Goal: Transaction & Acquisition: Purchase product/service

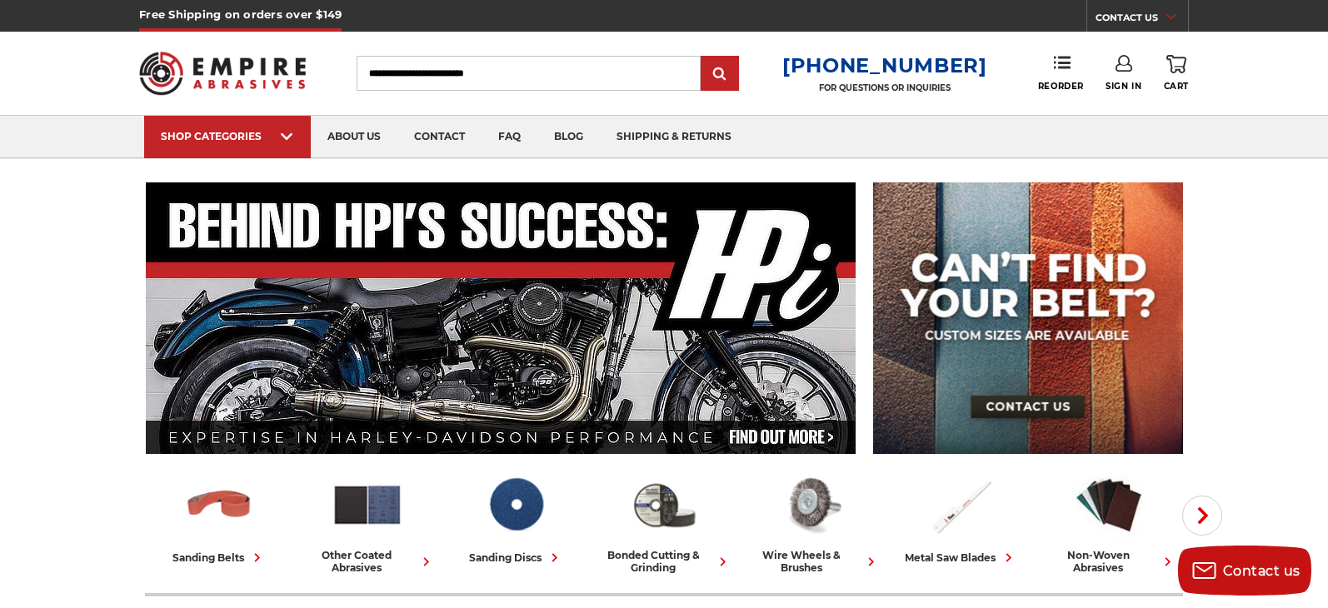
type input "**********"
click at [1113, 74] on link "Sign In" at bounding box center [1124, 73] width 36 height 37
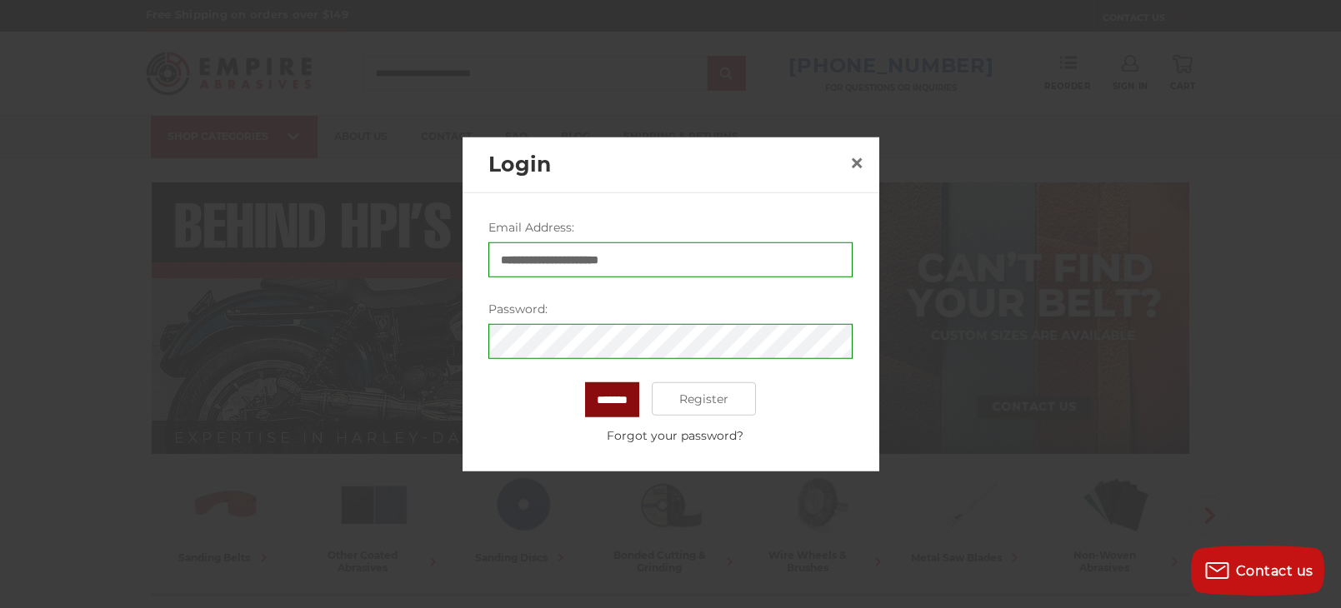
click at [603, 398] on input "*******" at bounding box center [612, 400] width 54 height 35
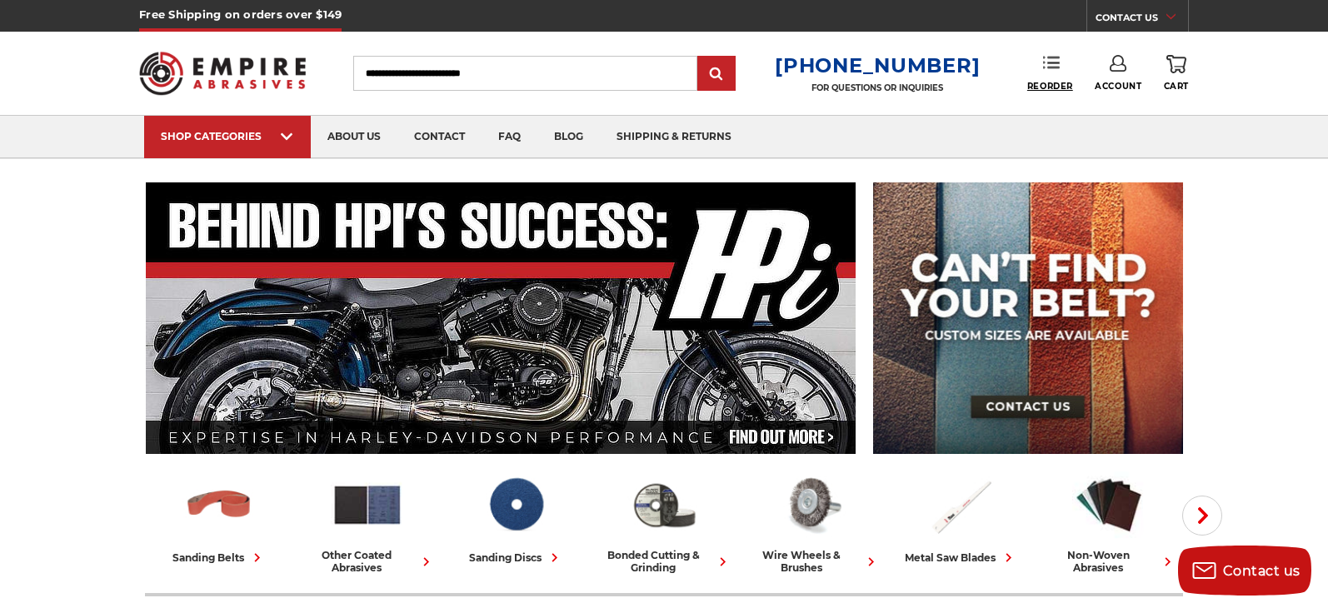
click at [1058, 83] on span "Reorder" at bounding box center [1051, 86] width 46 height 11
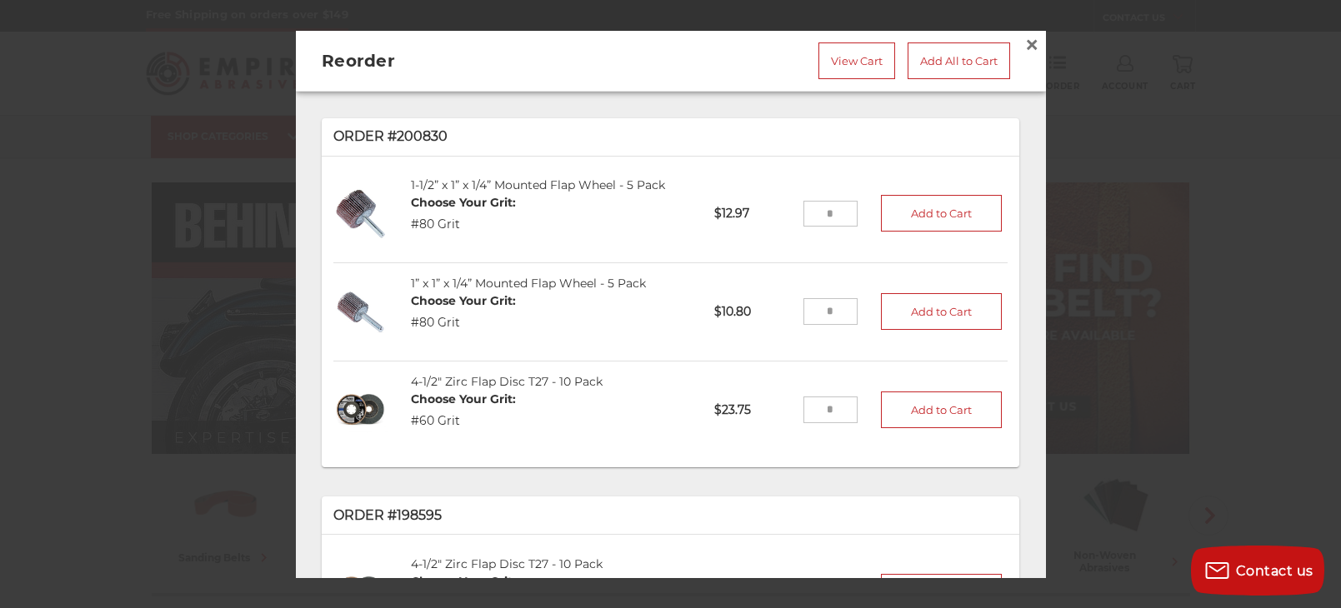
click at [825, 308] on input "tel" at bounding box center [830, 311] width 54 height 27
type input "*"
click at [808, 214] on input "tel" at bounding box center [830, 213] width 54 height 27
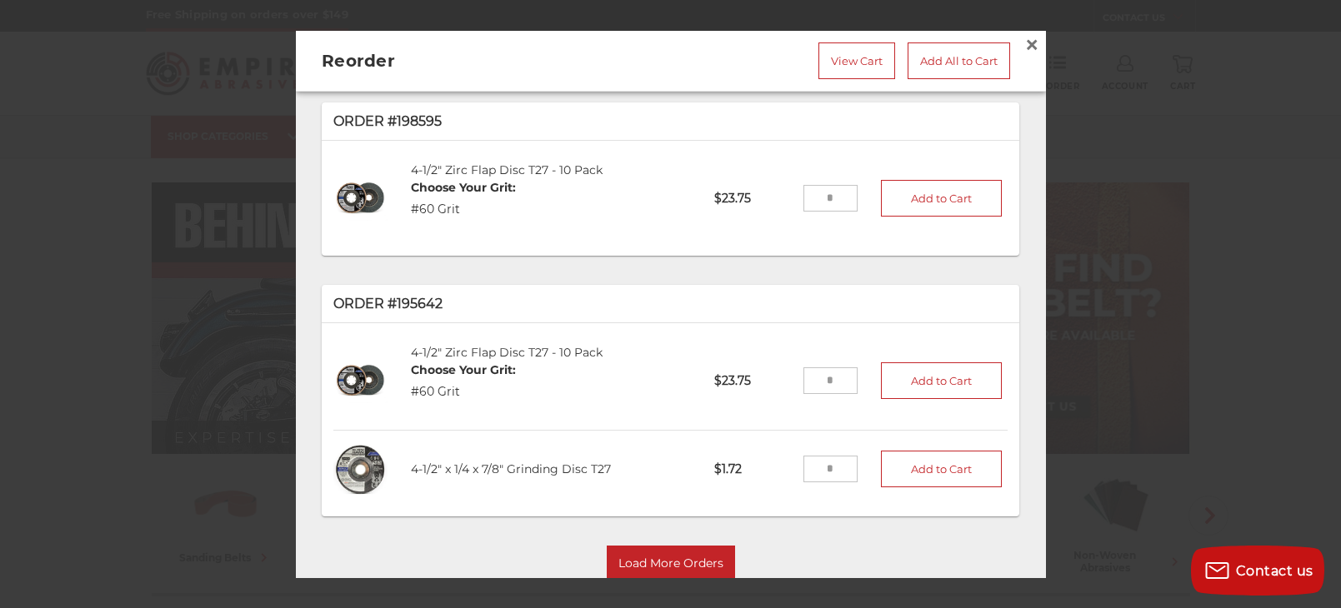
scroll to position [51, 0]
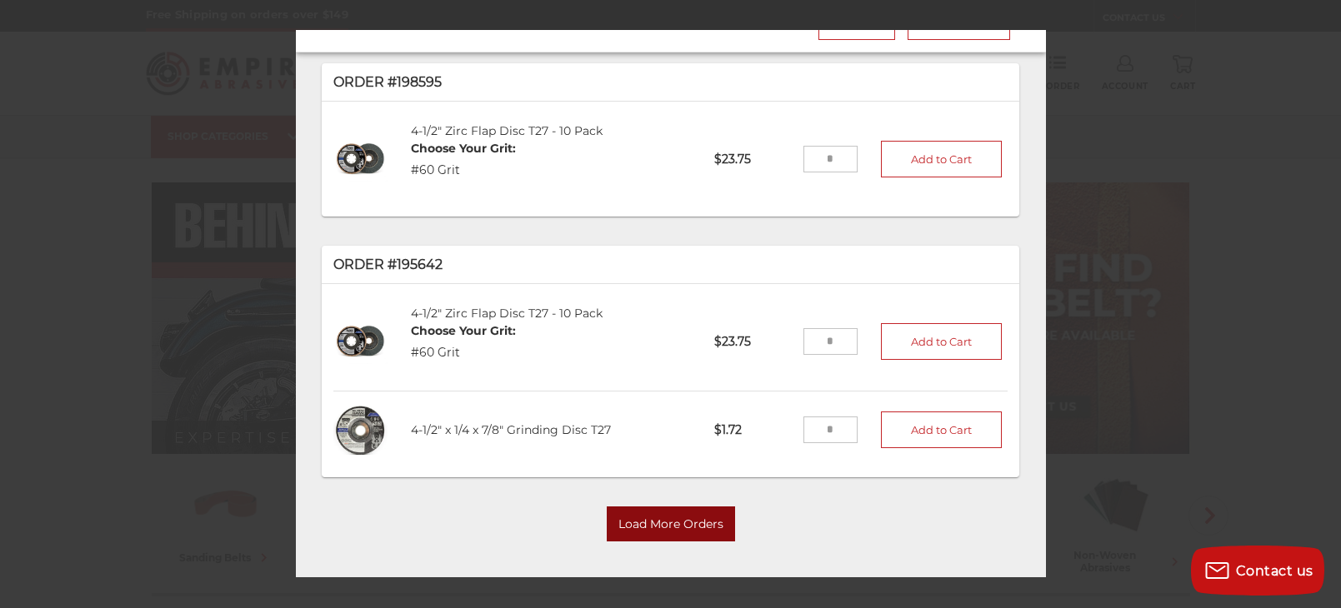
type input "*"
click at [683, 511] on button "Load More Orders" at bounding box center [671, 525] width 128 height 35
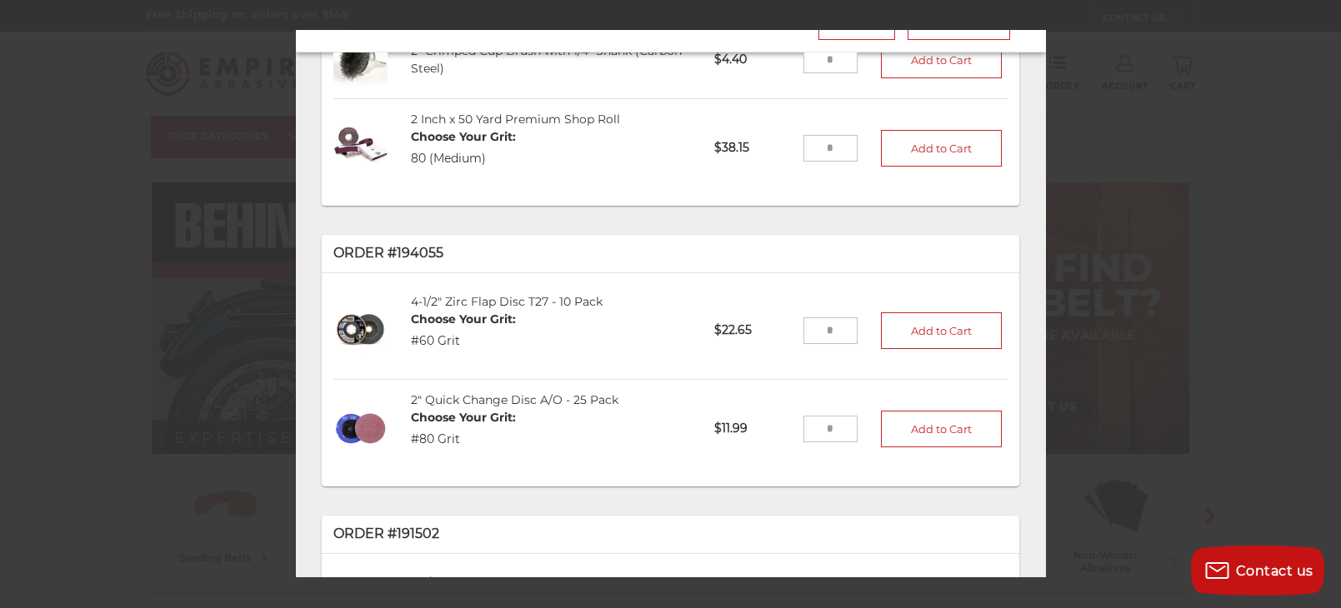
scroll to position [1144, 0]
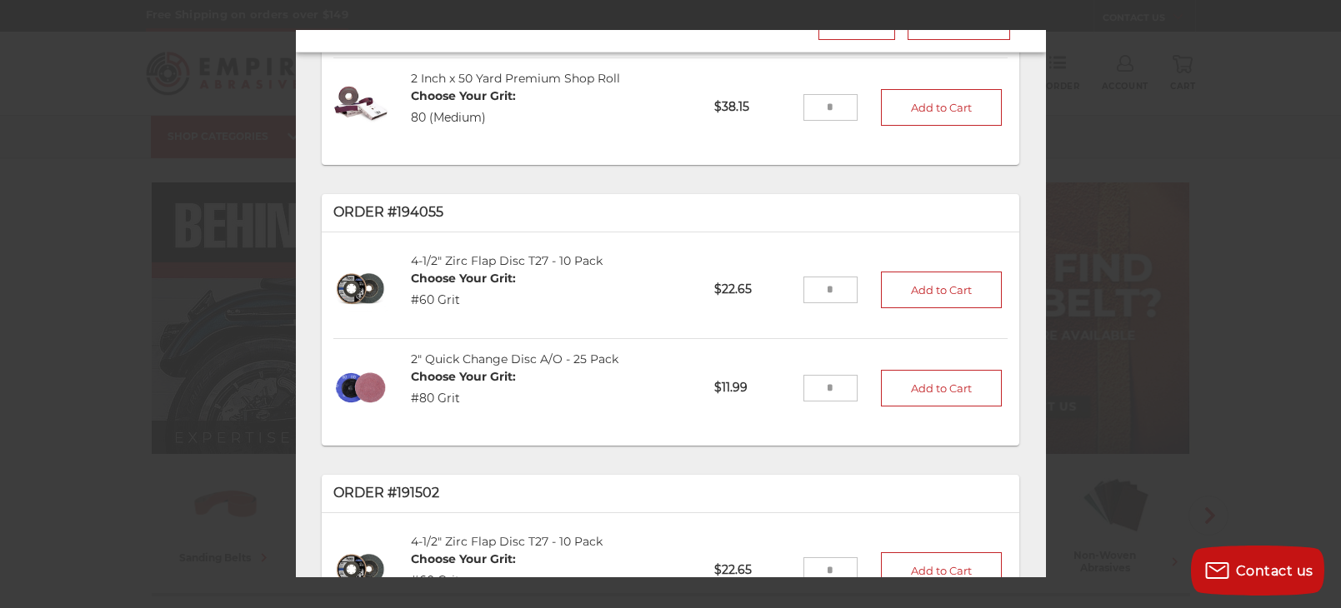
click at [804, 375] on input "tel" at bounding box center [830, 388] width 54 height 27
type input "*"
click at [881, 370] on button "Add to Cart" at bounding box center [942, 388] width 122 height 37
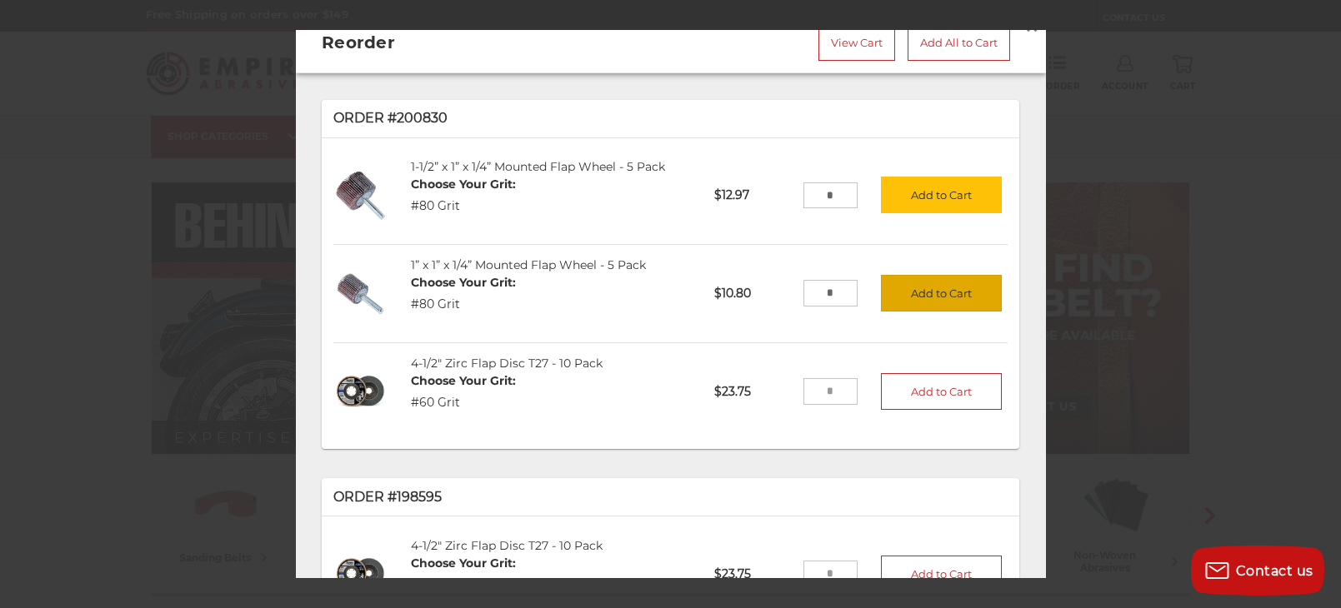
scroll to position [0, 0]
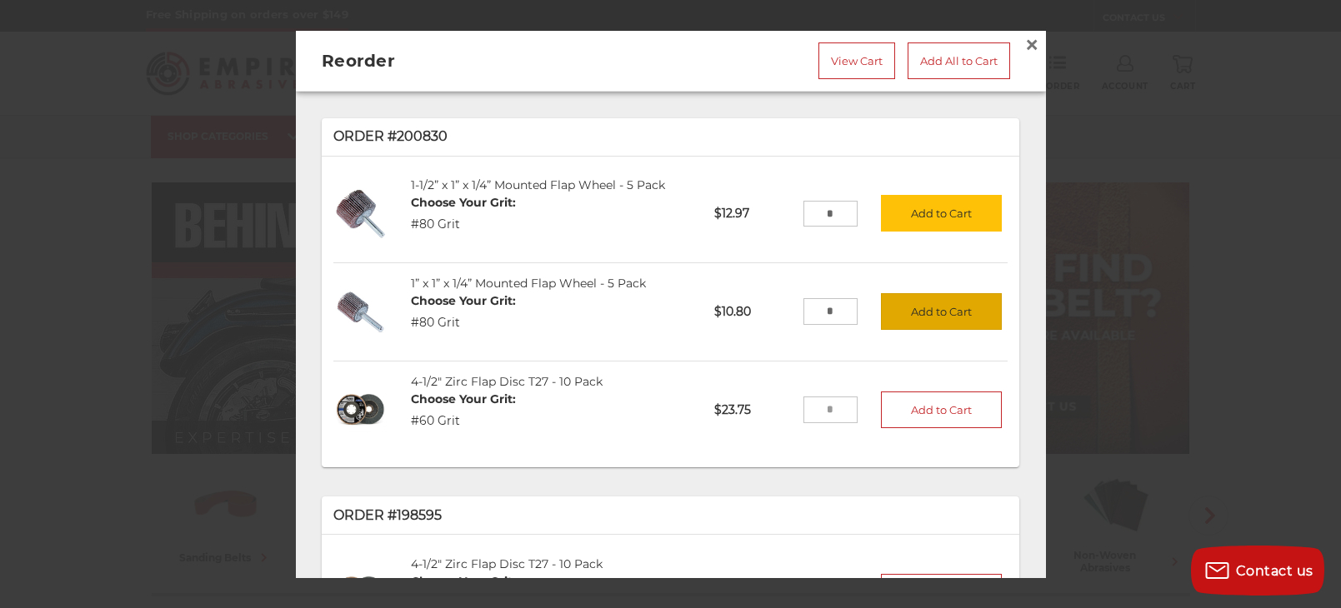
click at [881, 316] on button "Add to Cart" at bounding box center [942, 311] width 122 height 37
click at [899, 215] on button "Add to Cart" at bounding box center [942, 213] width 122 height 37
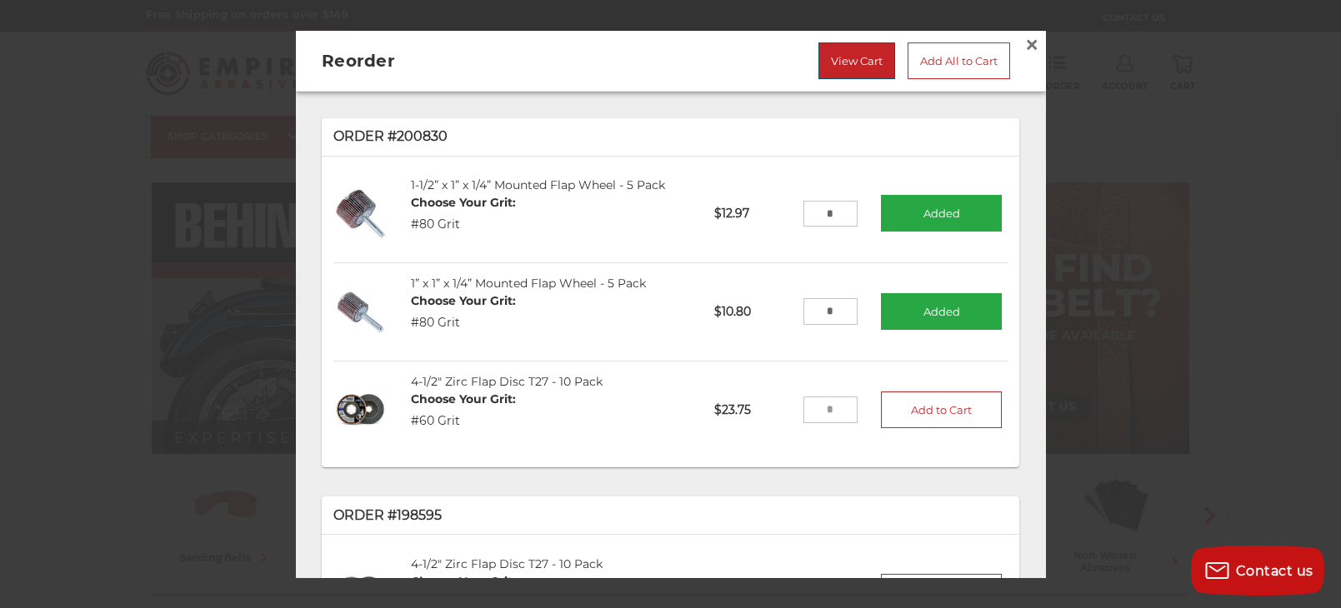
click at [840, 69] on link "View Cart" at bounding box center [856, 61] width 77 height 37
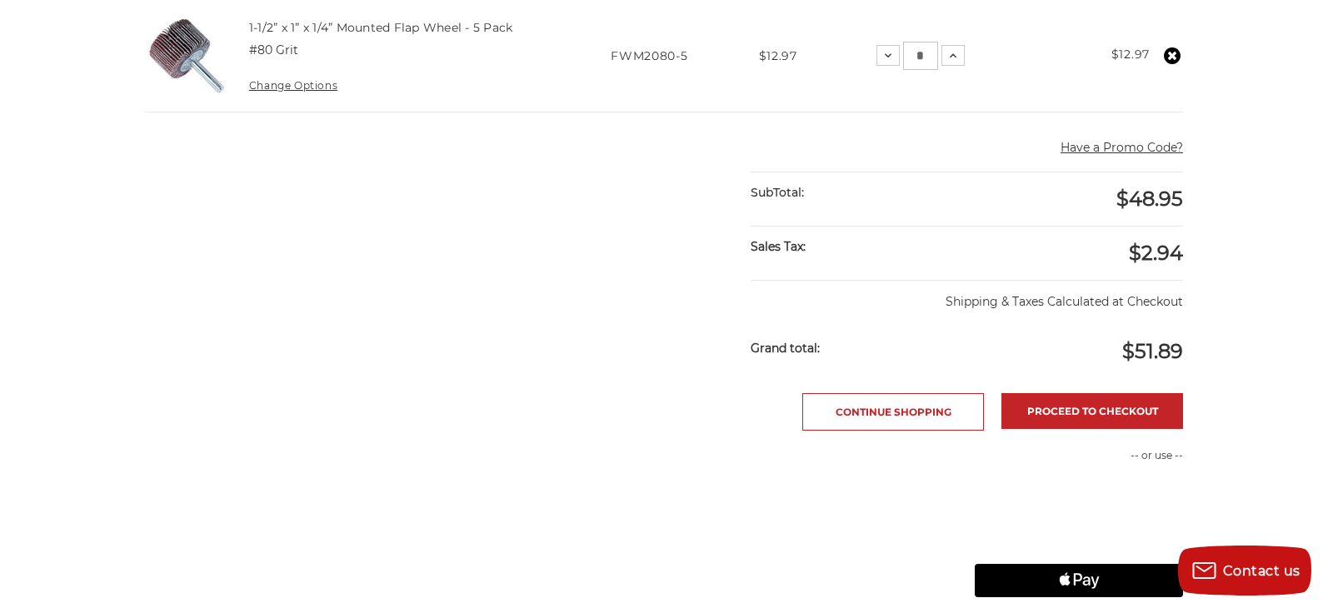
scroll to position [667, 0]
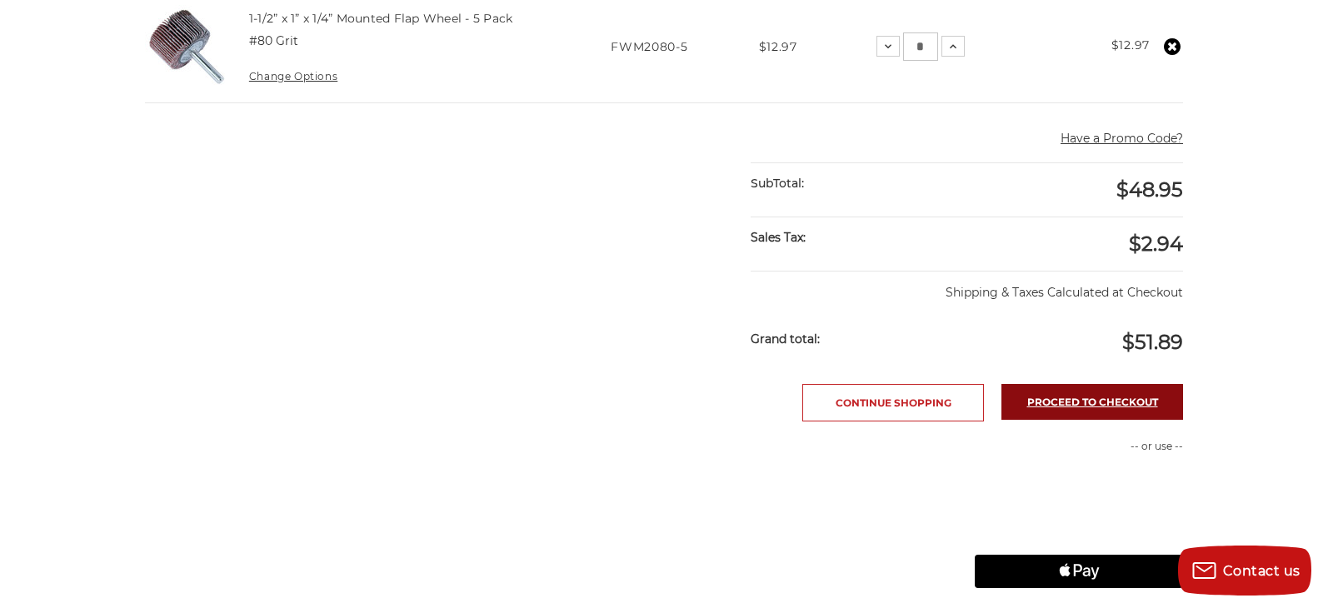
click at [1074, 396] on link "Proceed to checkout" at bounding box center [1093, 402] width 182 height 36
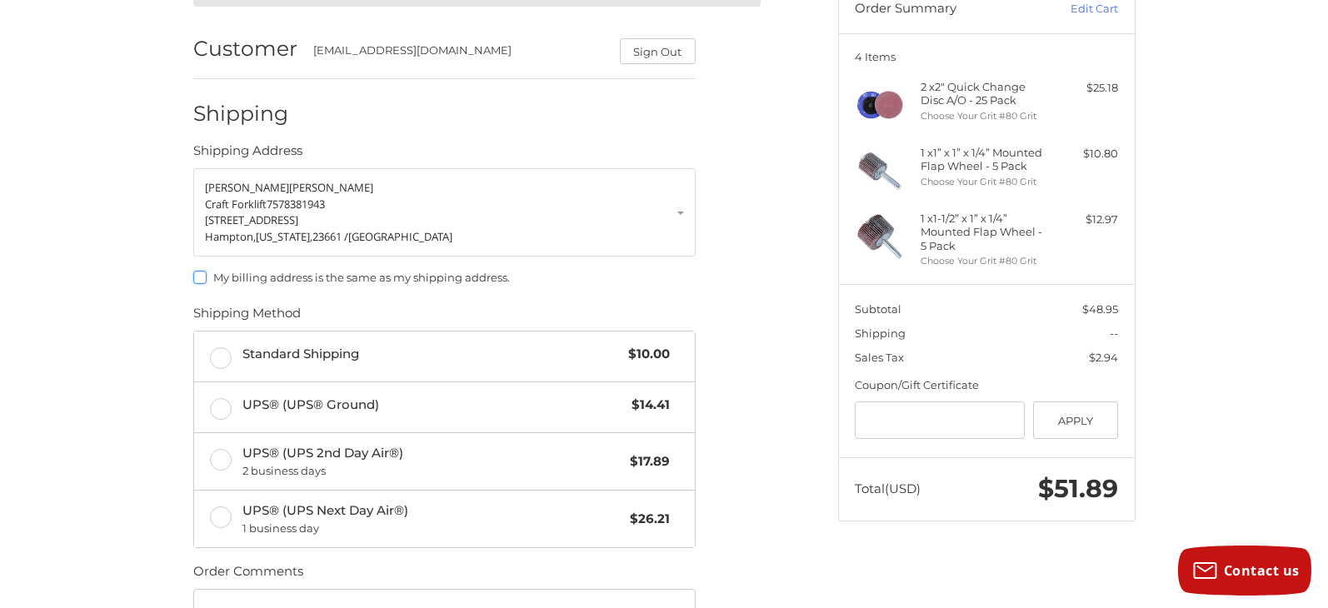
scroll to position [209, 0]
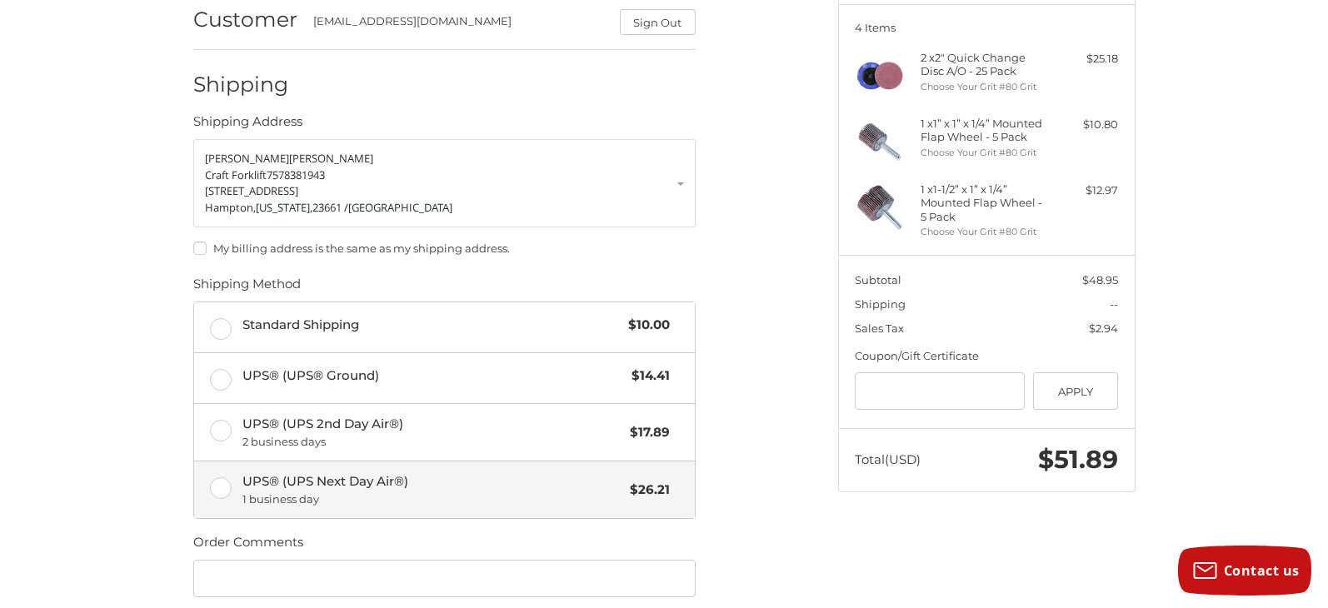
click at [468, 498] on span "1 business day" at bounding box center [433, 500] width 380 height 17
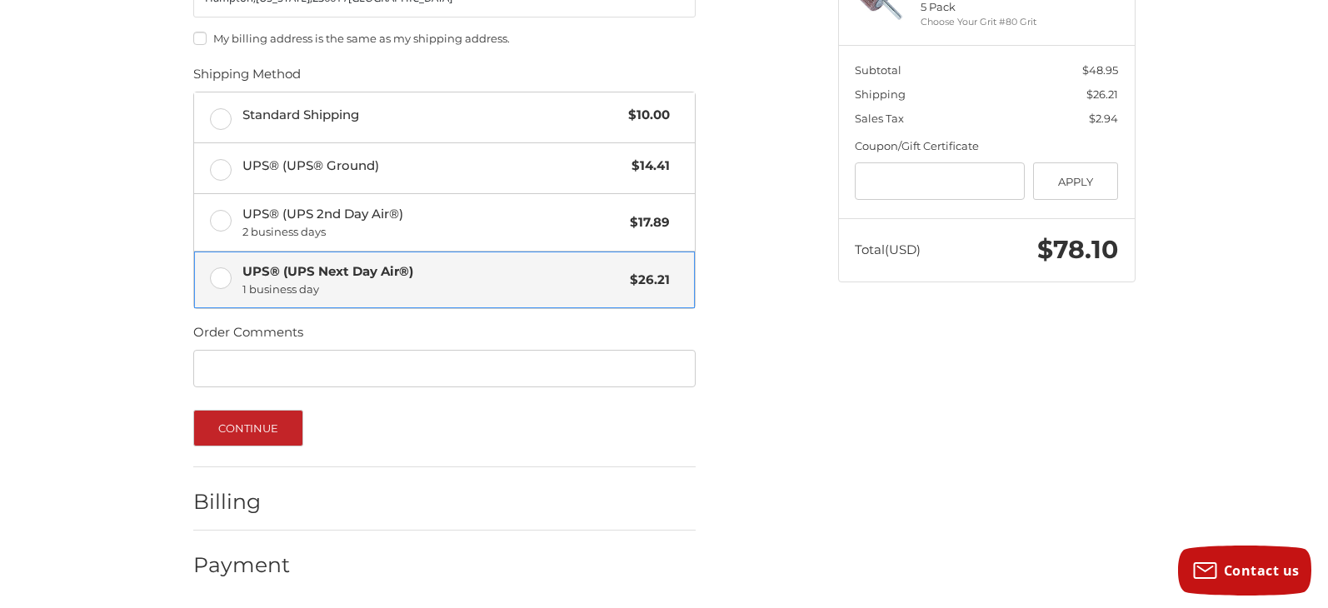
scroll to position [421, 0]
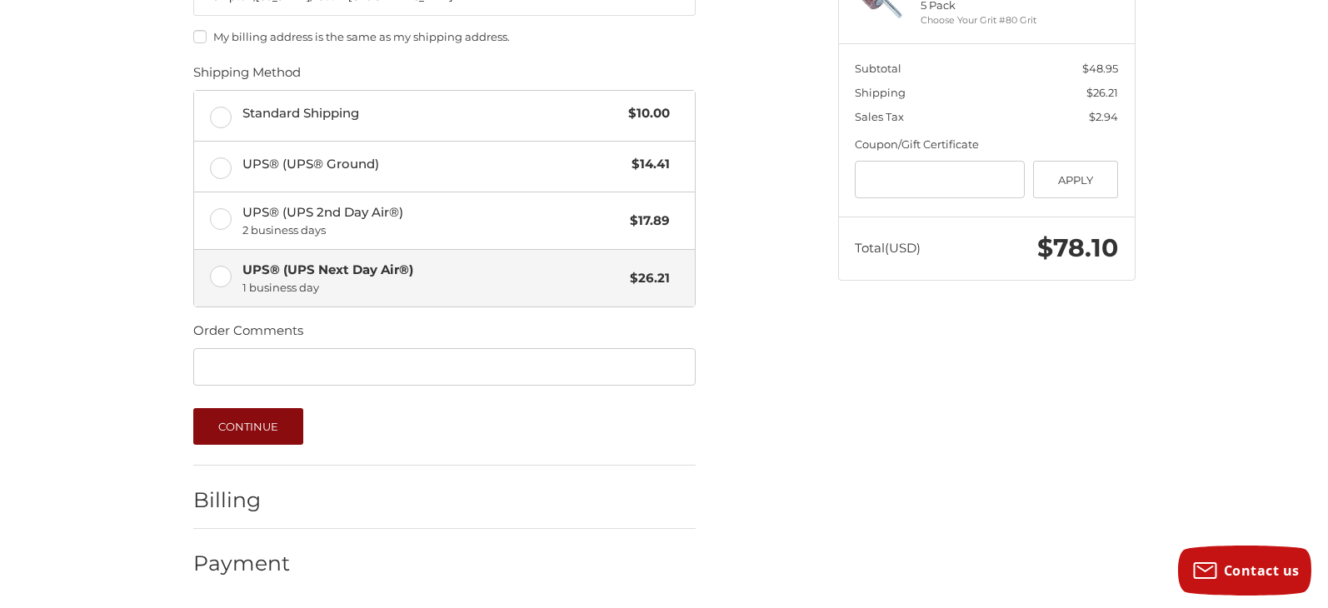
drag, startPoint x: 291, startPoint y: 446, endPoint x: 288, endPoint y: 438, distance: 8.7
click at [289, 444] on li "Shipping Shipping Address [PERSON_NAME] Craft Forklift 7578381943 [STREET_ADDRE…" at bounding box center [444, 152] width 503 height 628
click at [288, 437] on button "Continue" at bounding box center [248, 426] width 111 height 37
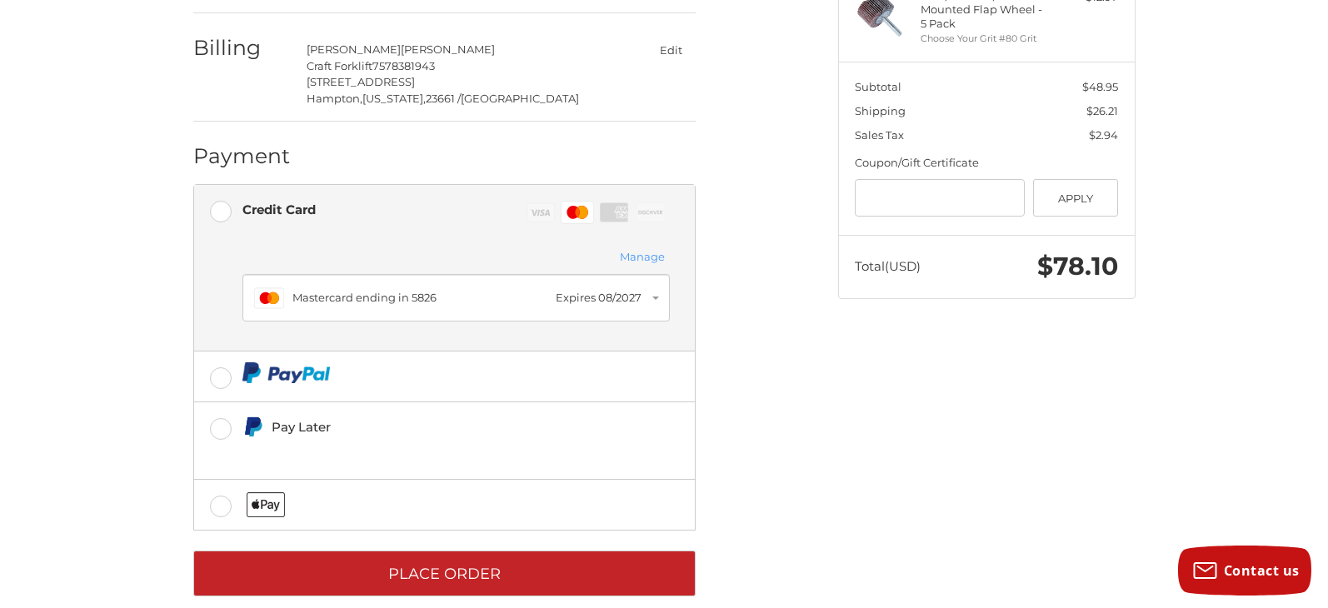
scroll to position [428, 0]
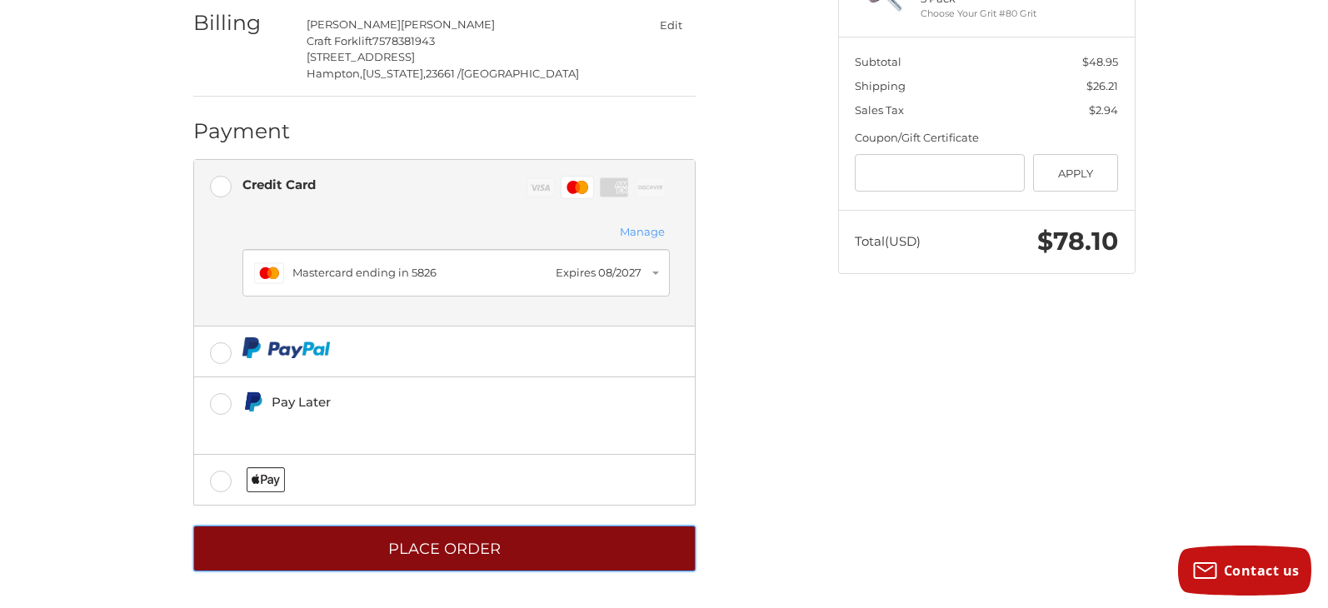
click at [664, 550] on button "Place Order" at bounding box center [444, 549] width 503 height 46
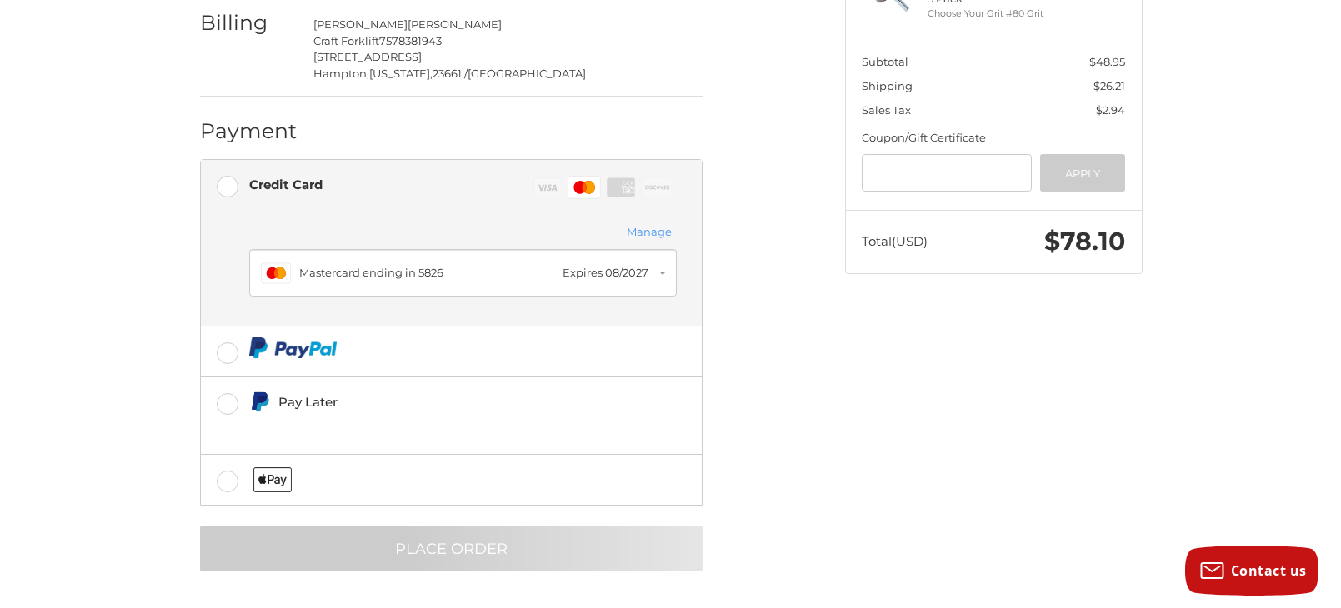
scroll to position [0, 0]
